Goal: Task Accomplishment & Management: Manage account settings

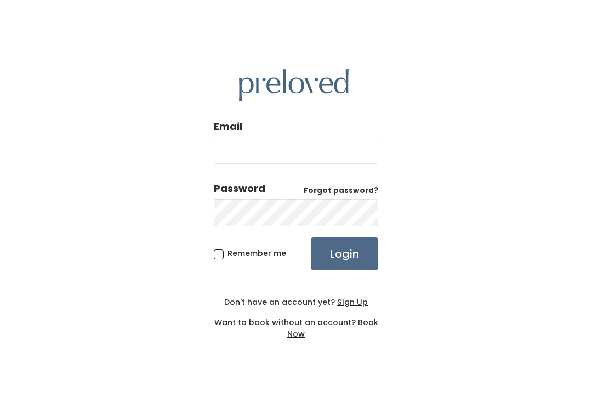
click at [357, 162] on input "Email" at bounding box center [296, 149] width 164 height 27
type input "provo.store@preloved.love"
click at [344, 265] on input "Login" at bounding box center [344, 253] width 67 height 33
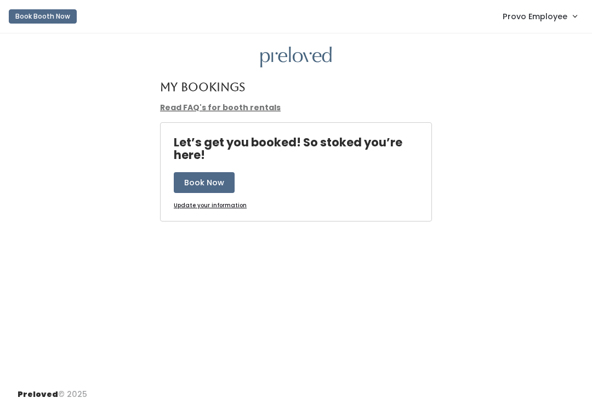
click at [554, 18] on span "Provo Employee" at bounding box center [534, 16] width 65 height 12
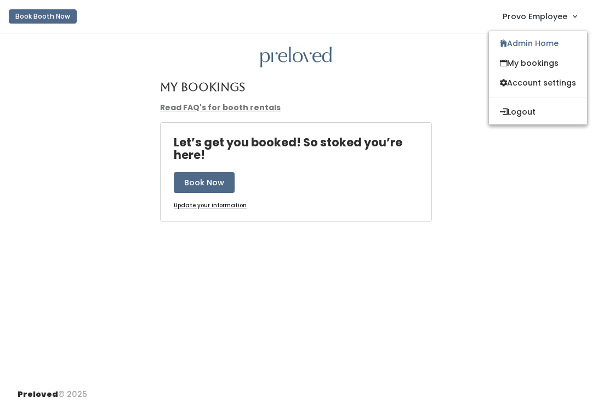
click at [547, 28] on link "Provo Employee" at bounding box center [539, 16] width 96 height 24
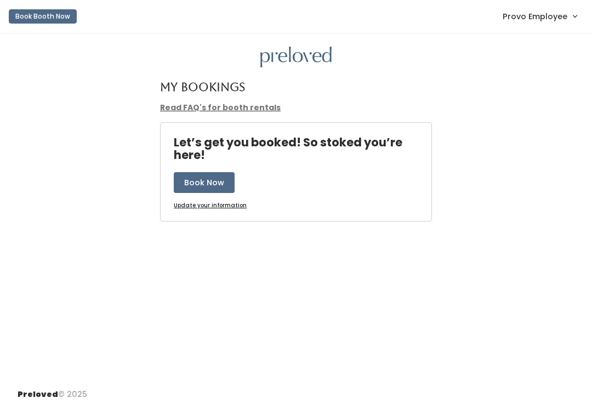
click at [553, 23] on link "Provo Employee" at bounding box center [539, 16] width 96 height 24
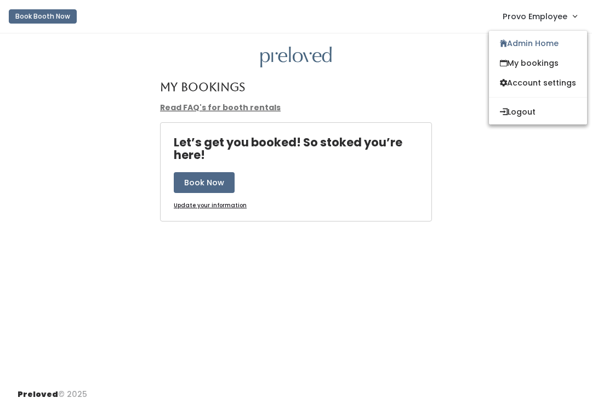
click at [537, 45] on link "Admin Home" at bounding box center [538, 43] width 98 height 20
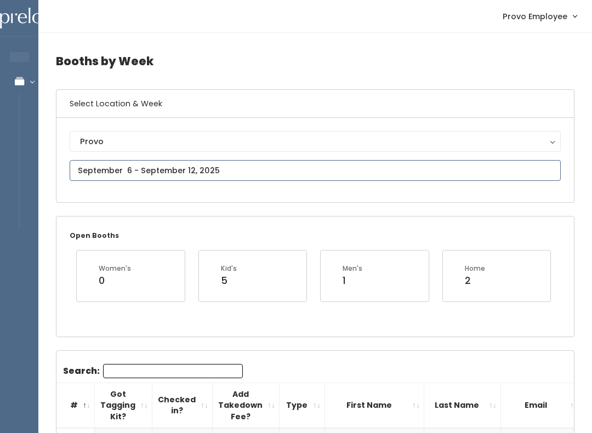
click at [112, 163] on input "text" at bounding box center [315, 170] width 491 height 21
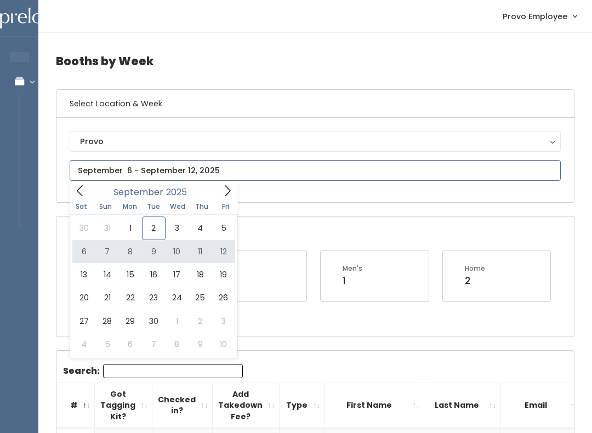
type input "September 6 to September 12"
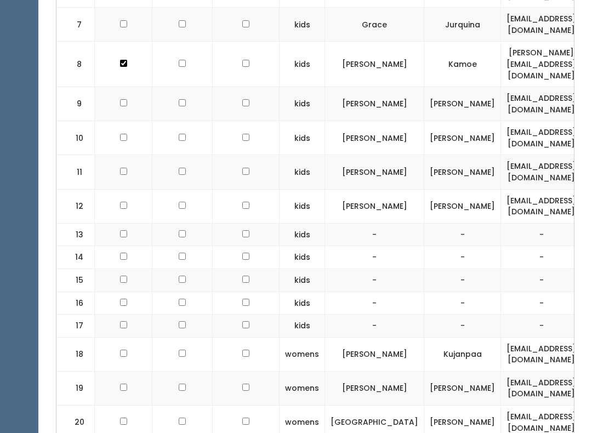
scroll to position [625, 0]
checkbox input "true"
